Goal: Browse casually

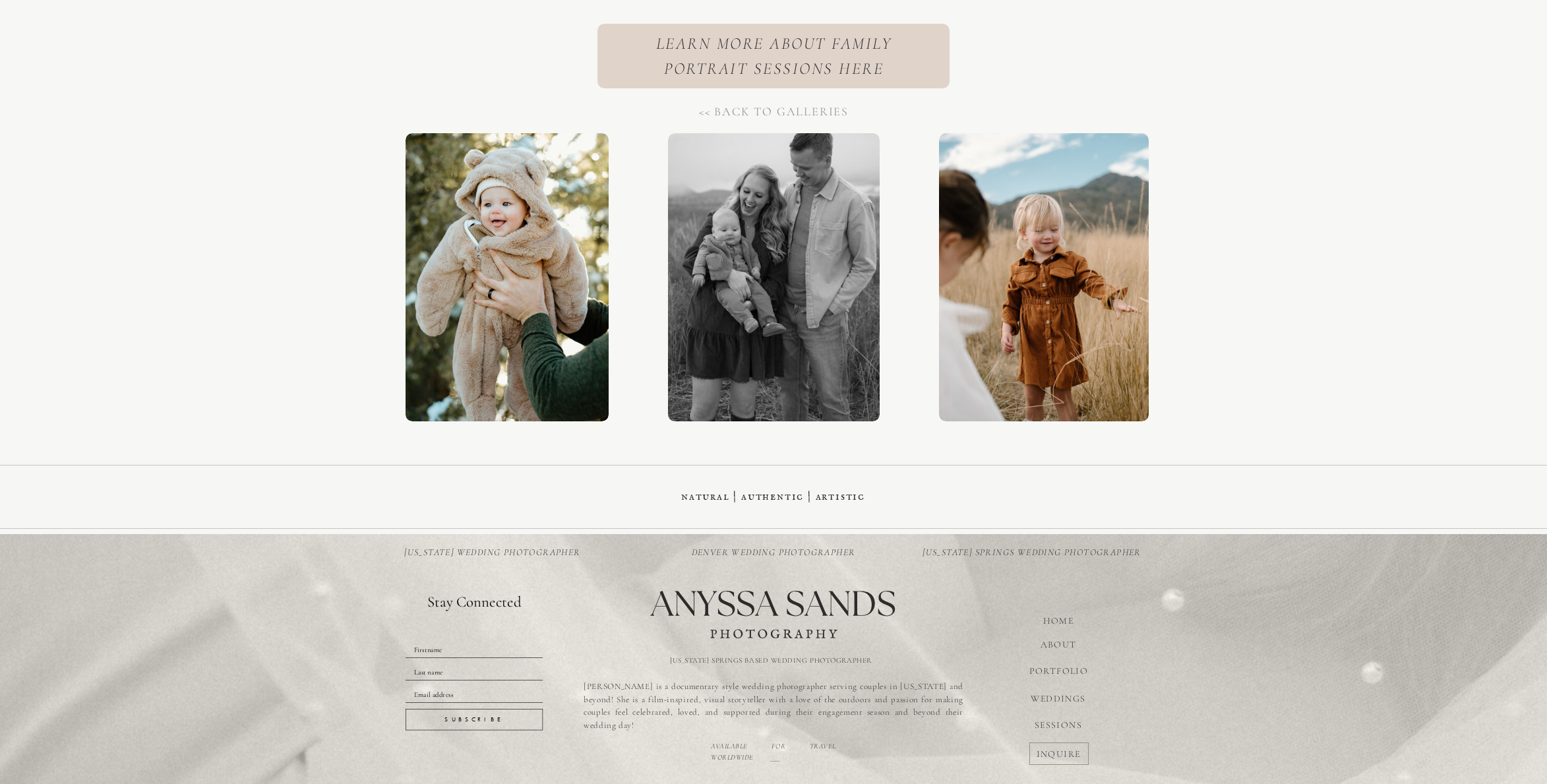
scroll to position [20574, 0]
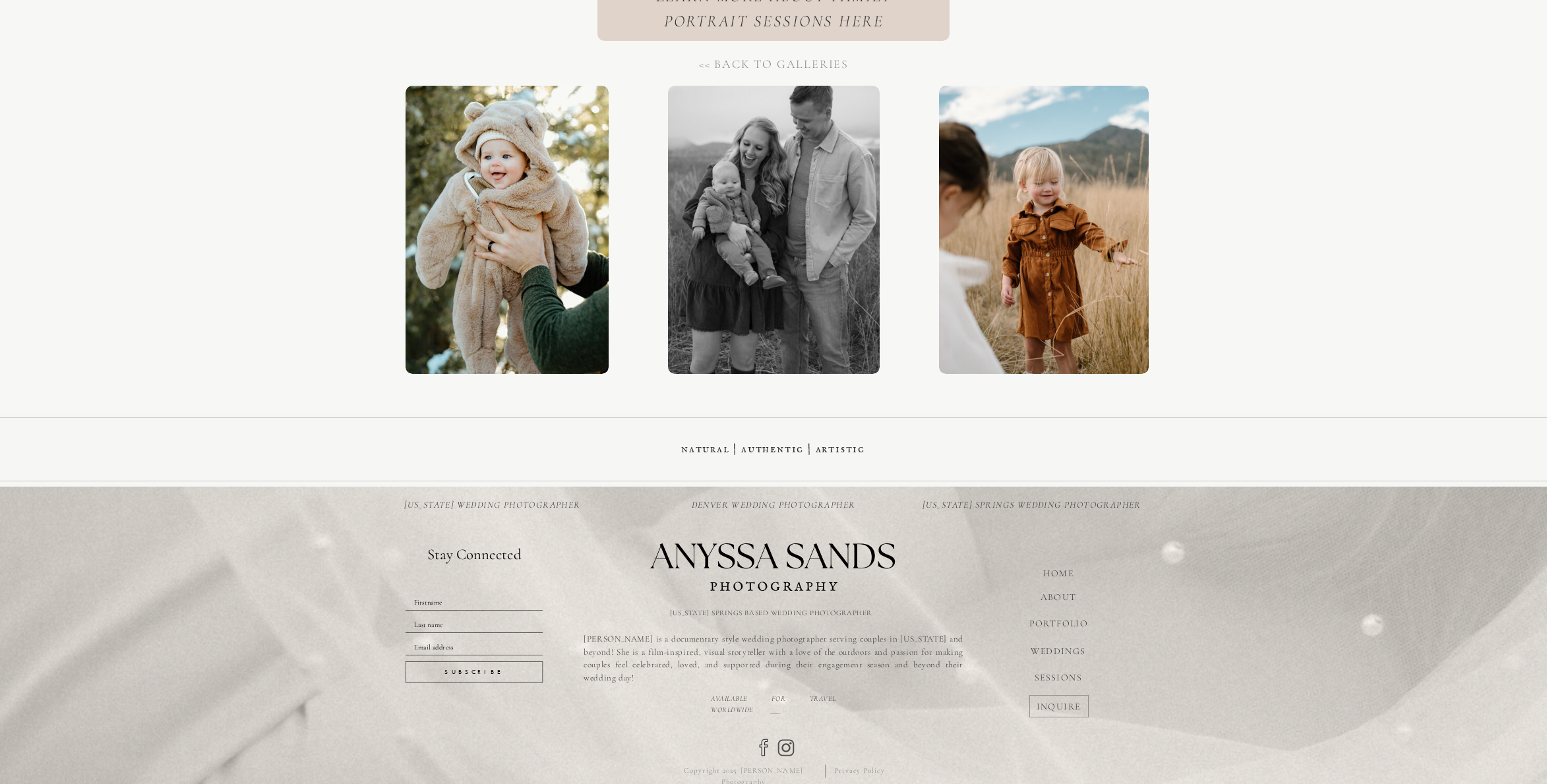
click at [1070, 220] on div at bounding box center [1043, 229] width 210 height 288
click at [1038, 218] on div at bounding box center [1043, 229] width 210 height 288
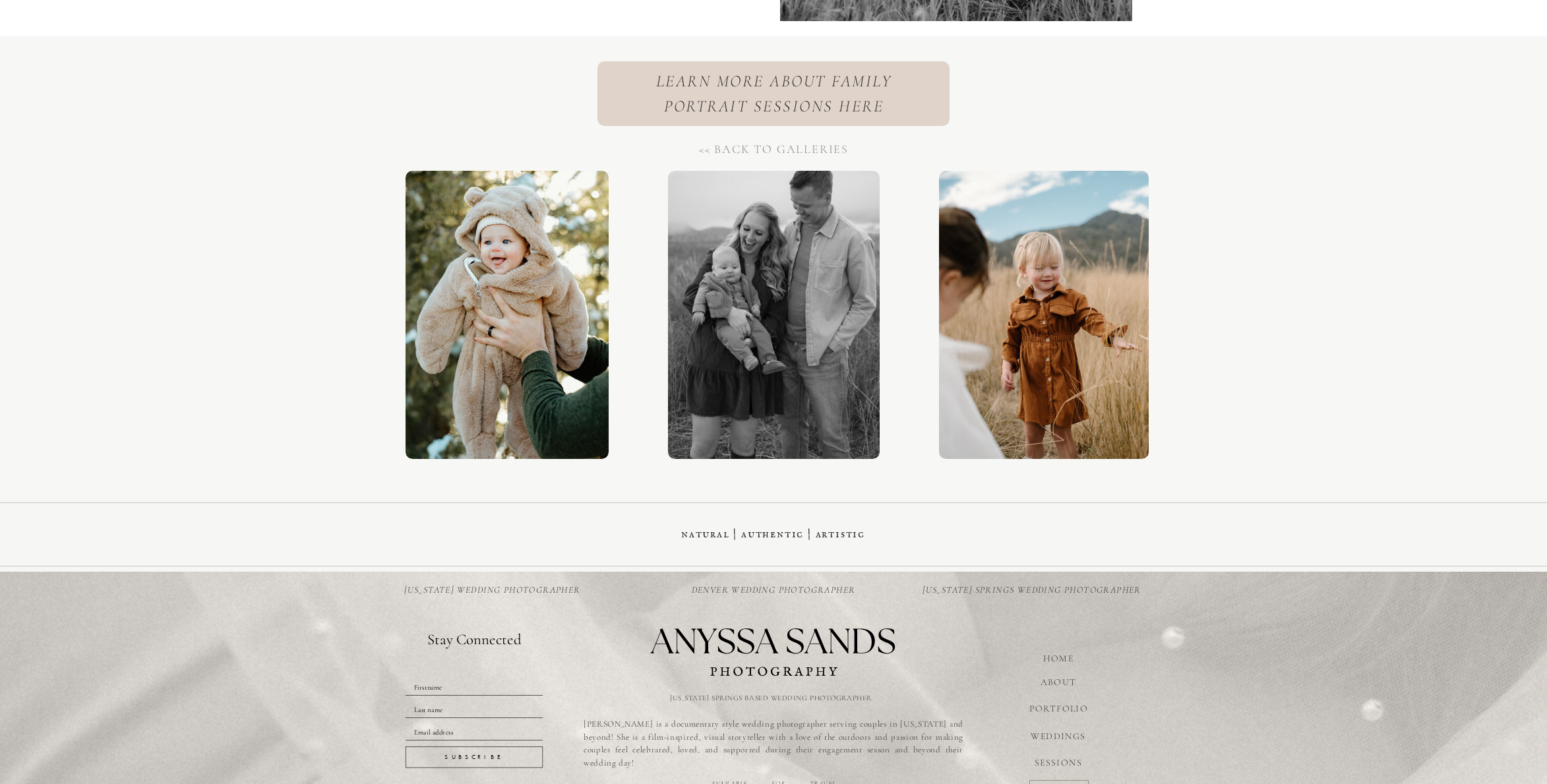
scroll to position [20491, 0]
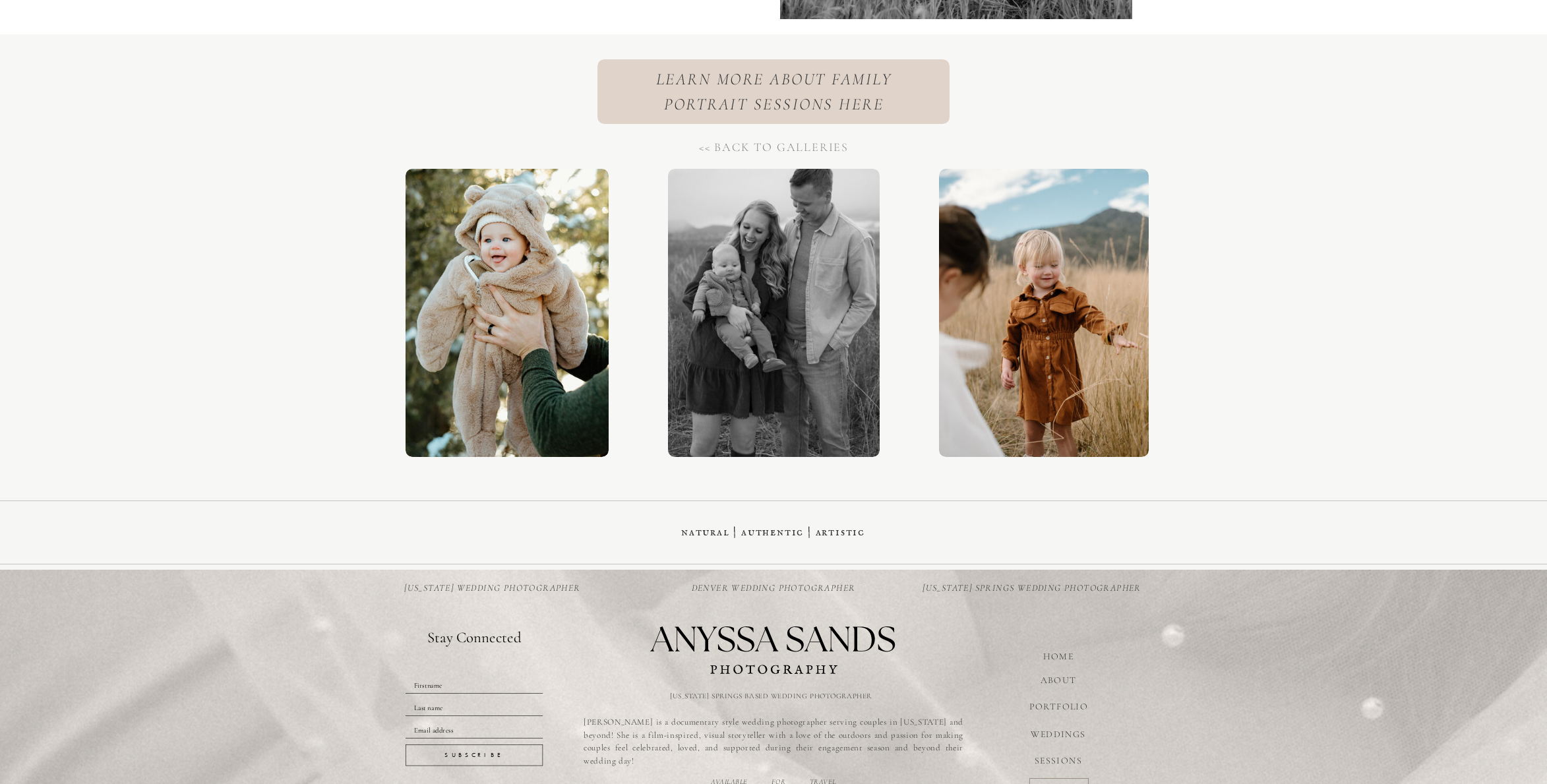
drag, startPoint x: 745, startPoint y: 147, endPoint x: 762, endPoint y: 150, distance: 17.3
click at [745, 147] on h1 "<< back to galleries" at bounding box center [773, 147] width 164 height 17
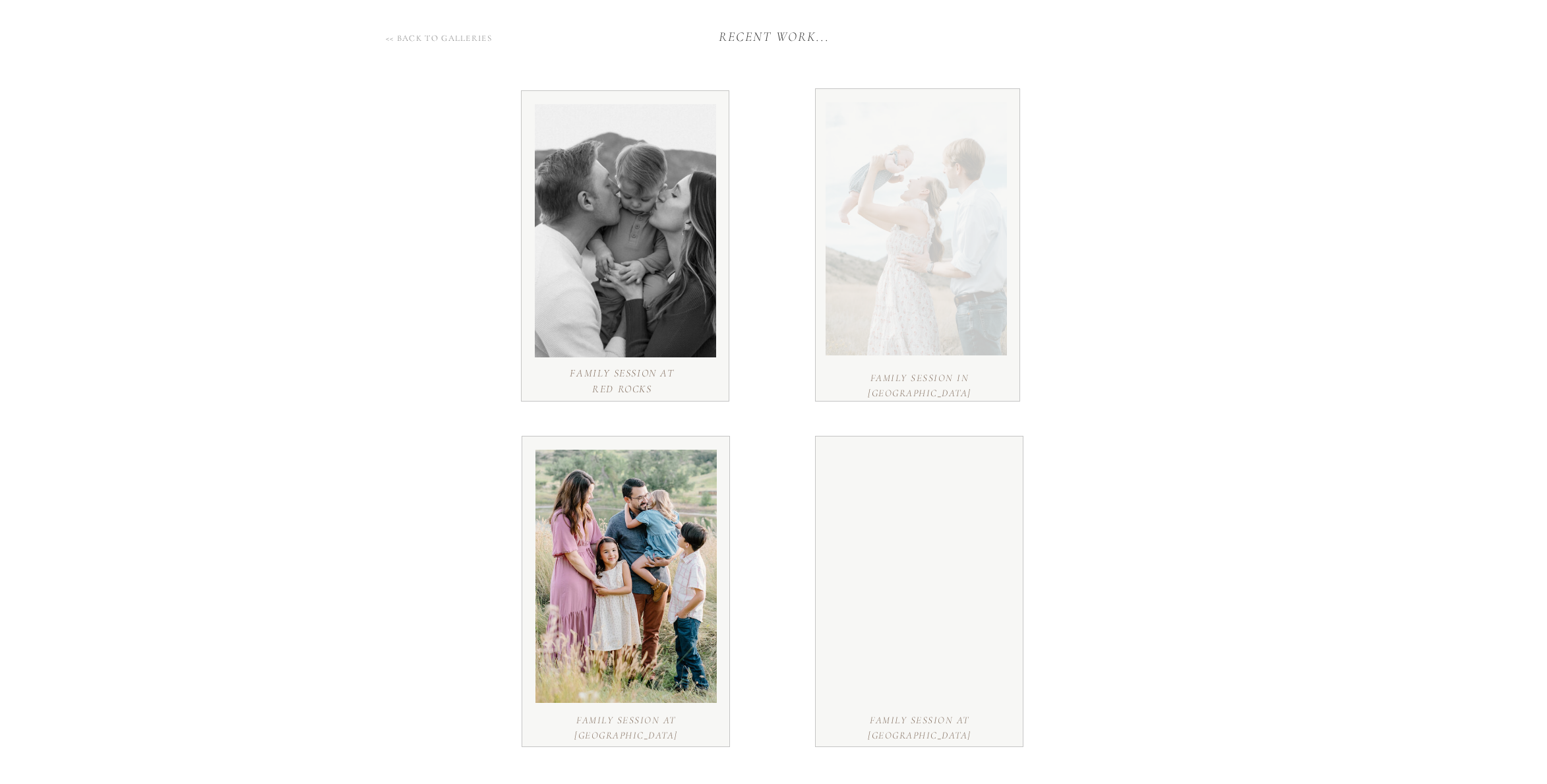
scroll to position [146, 0]
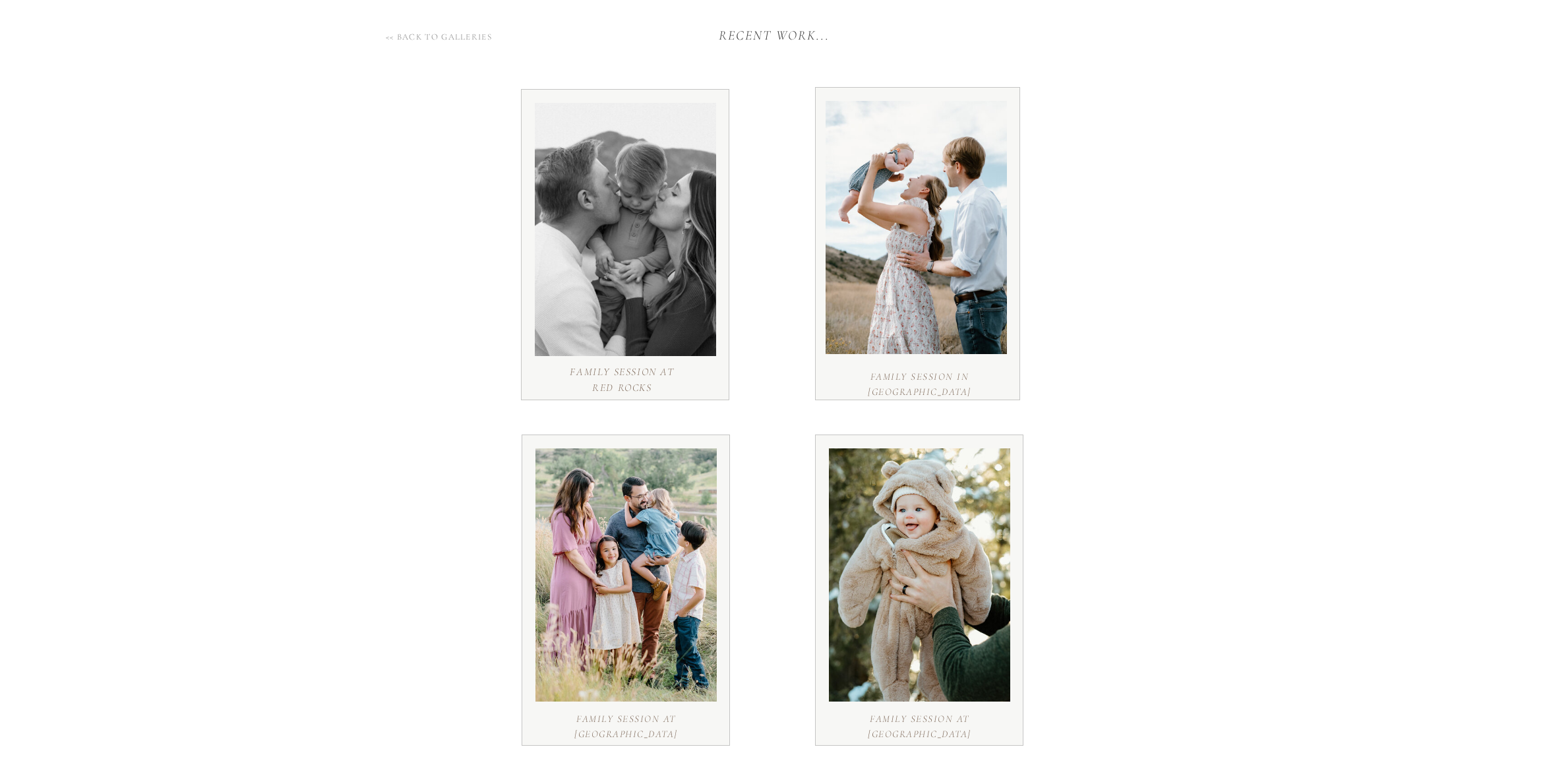
drag, startPoint x: 906, startPoint y: 230, endPoint x: 1011, endPoint y: 239, distance: 105.4
click at [906, 230] on div at bounding box center [916, 227] width 181 height 253
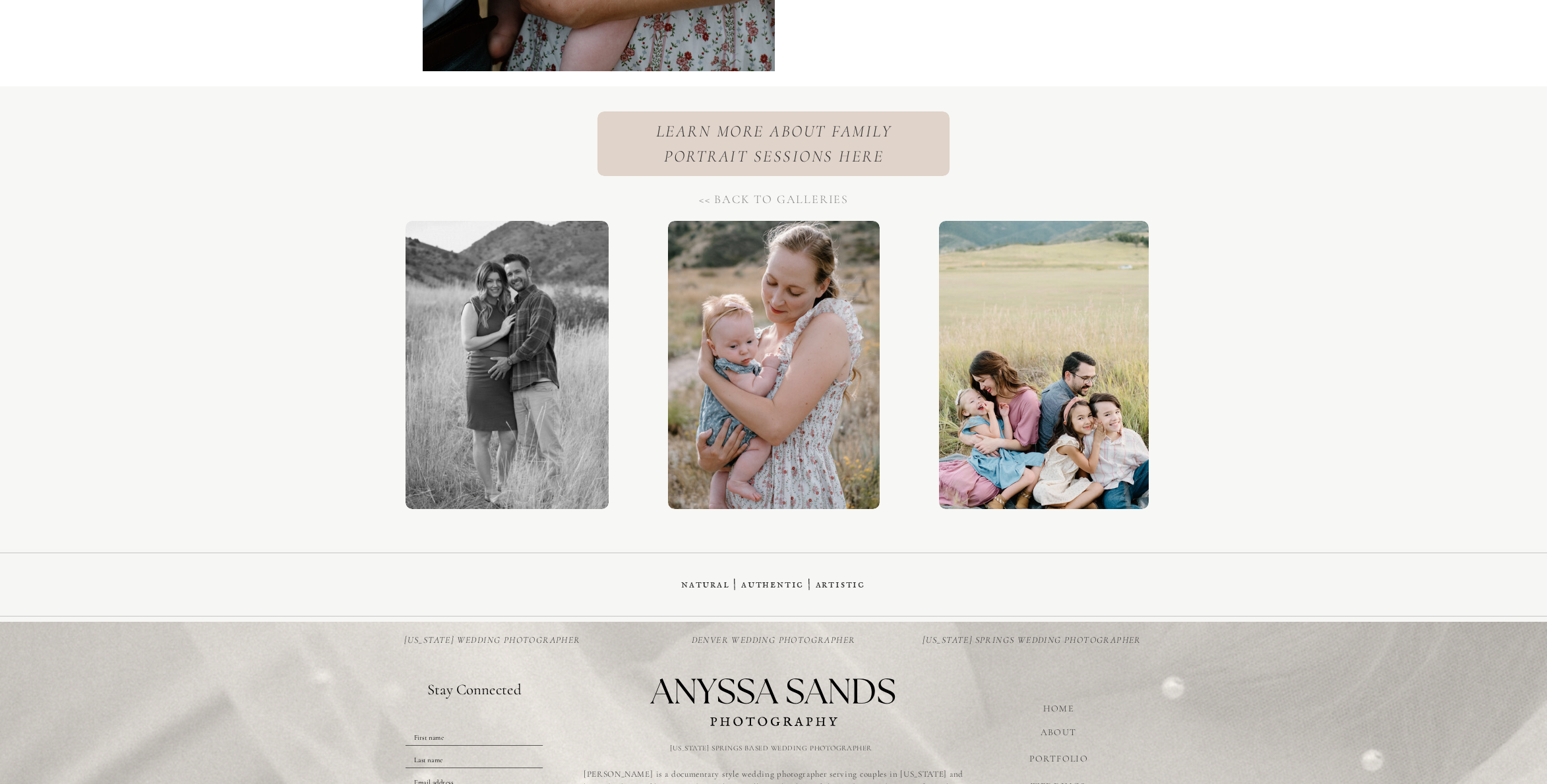
scroll to position [8947, 0]
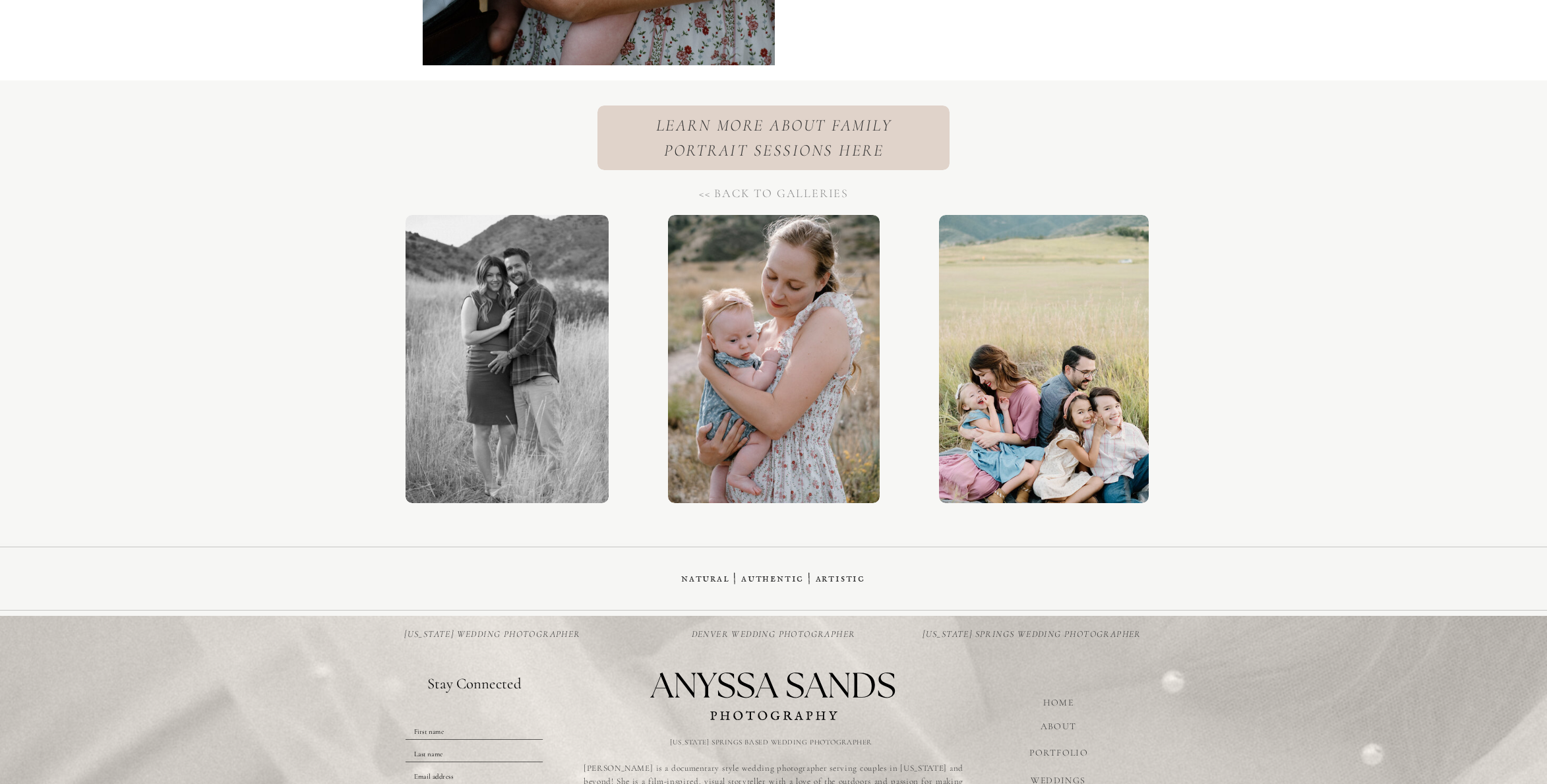
click at [736, 193] on h1 "<< back to galleries" at bounding box center [773, 193] width 164 height 17
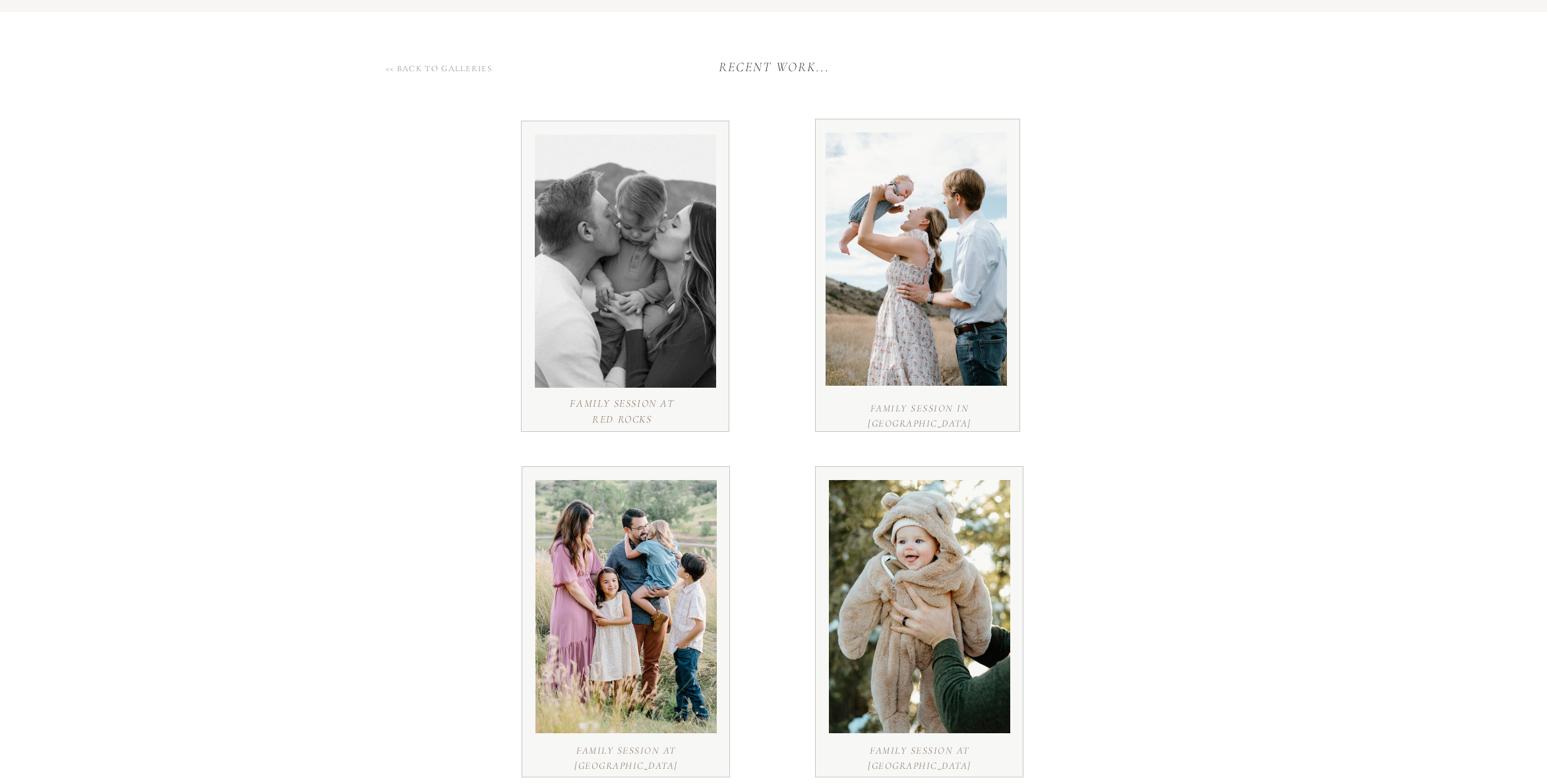
scroll to position [115, 0]
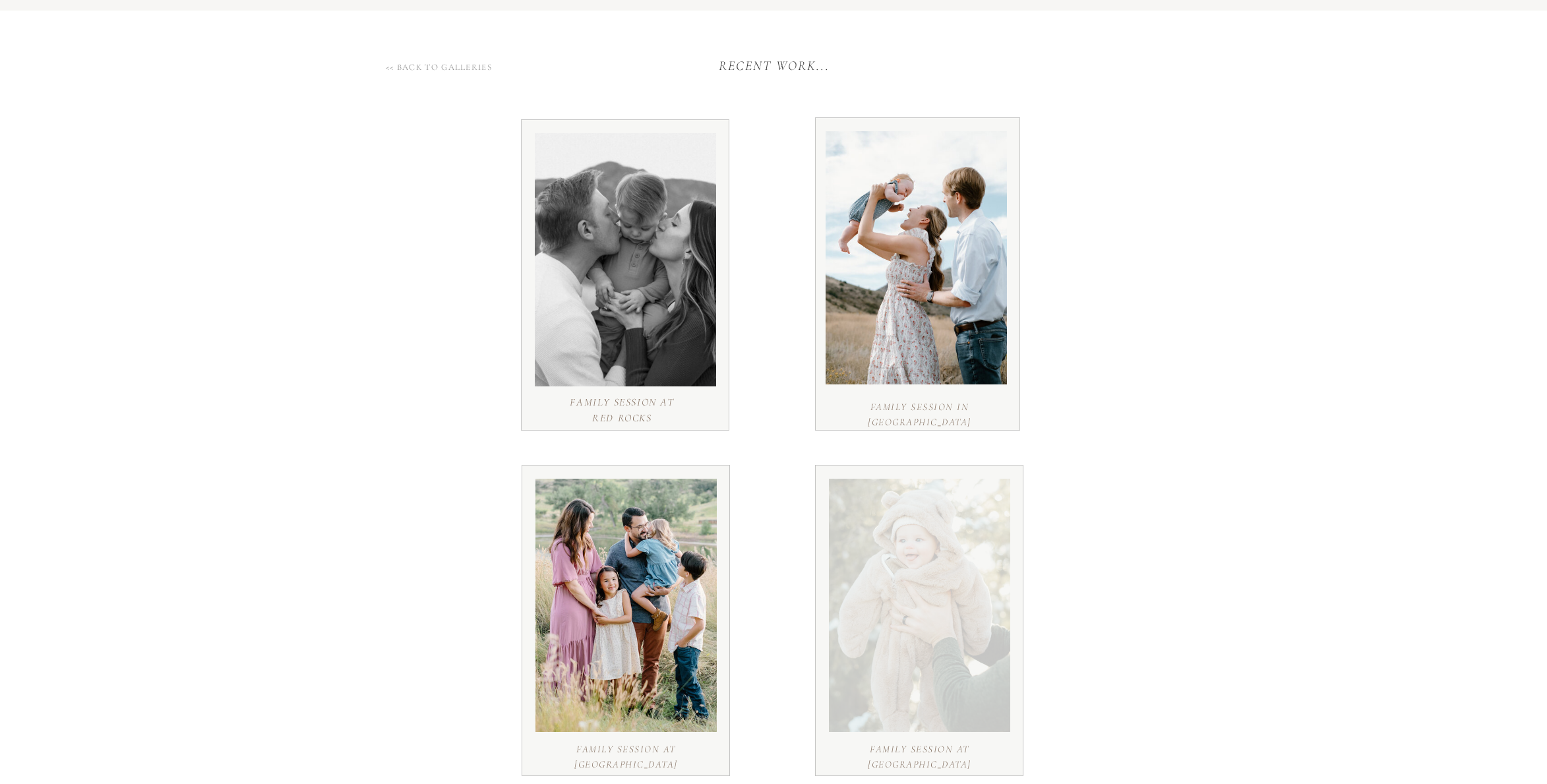
click at [882, 623] on div at bounding box center [919, 605] width 181 height 253
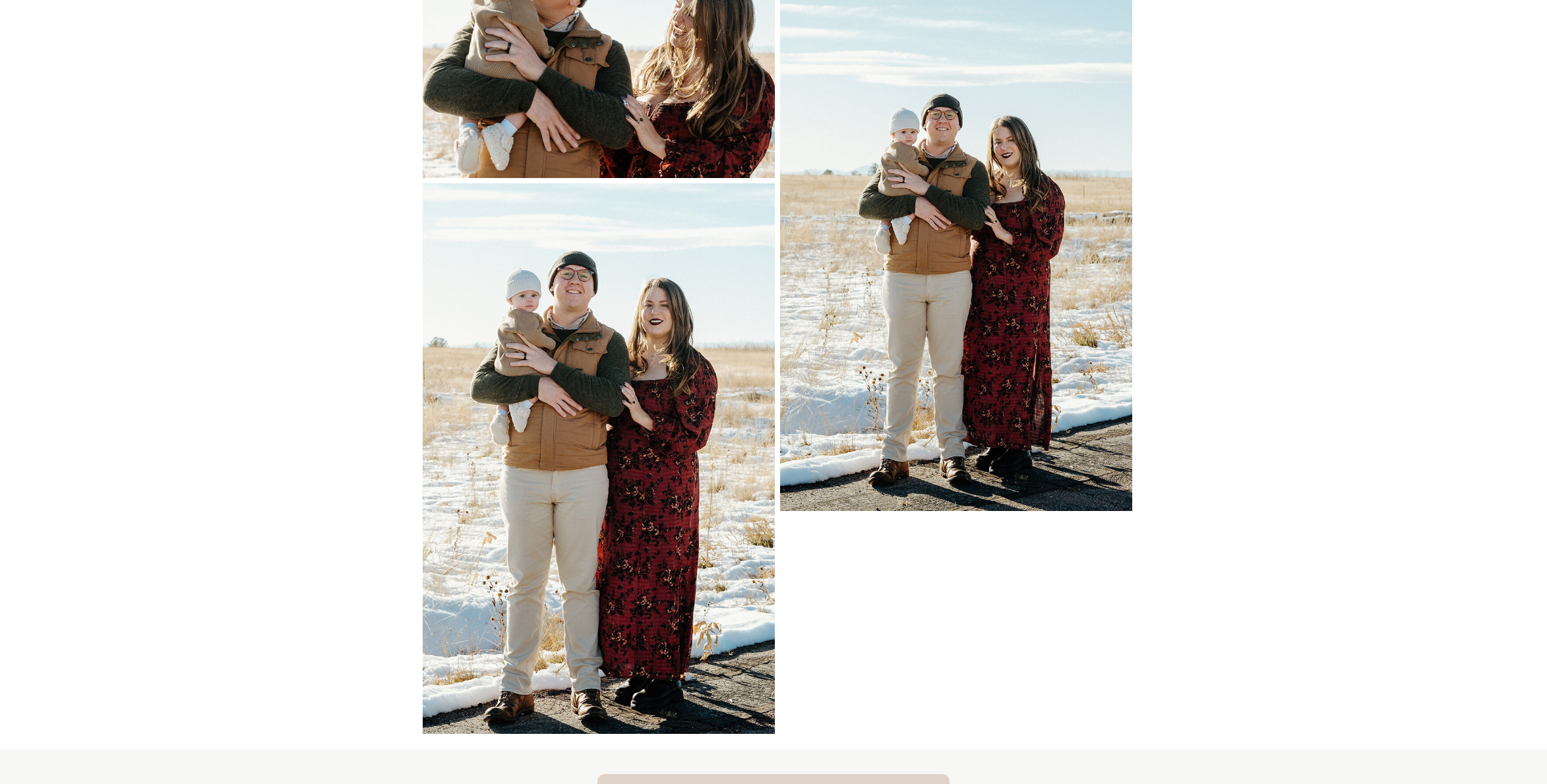
scroll to position [17764, 0]
